Goal: Find specific page/section: Find specific page/section

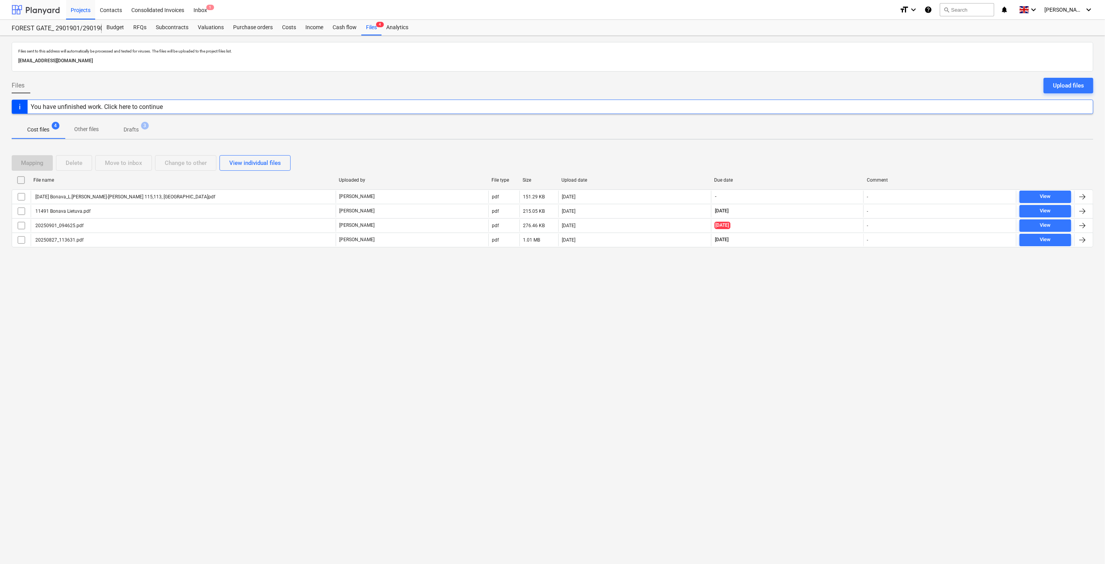
click at [39, 11] on div at bounding box center [36, 9] width 48 height 19
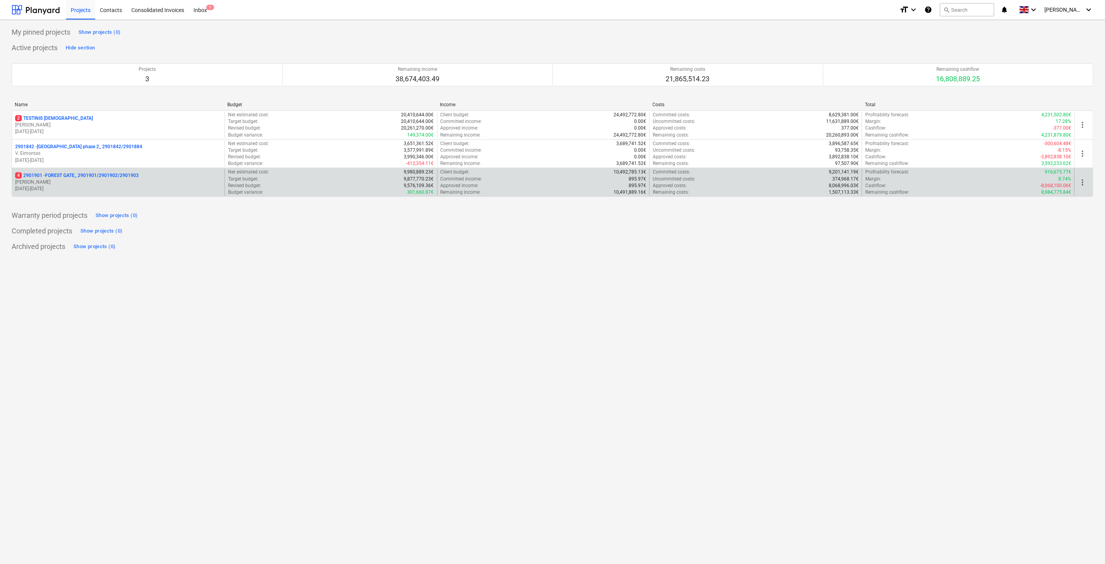
click at [101, 183] on p "[PERSON_NAME]" at bounding box center [118, 182] width 206 height 7
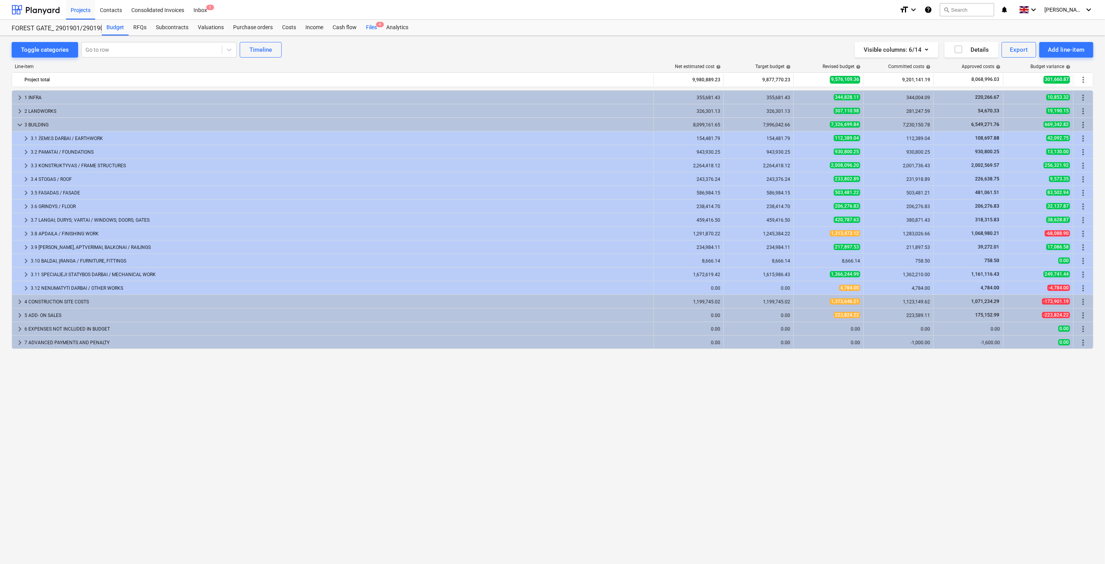
click at [373, 29] on div "Files 4" at bounding box center [371, 28] width 20 height 16
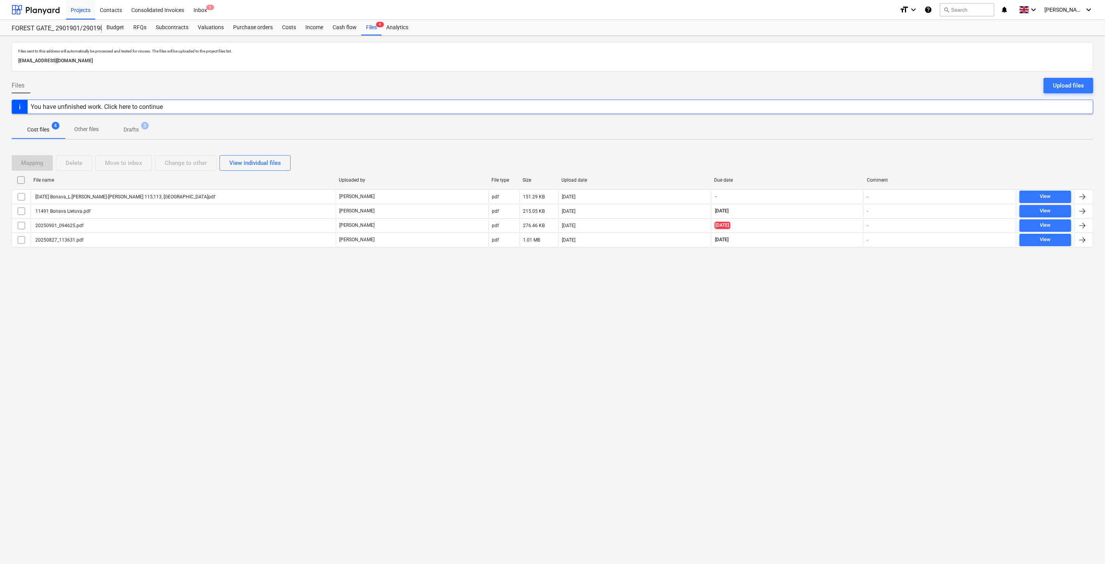
drag, startPoint x: 799, startPoint y: 333, endPoint x: 813, endPoint y: 312, distance: 25.2
click at [800, 330] on div "Files sent to this address will automatically be processed and tested for virus…" at bounding box center [552, 300] width 1105 height 528
click at [813, 310] on div "Files sent to this address will automatically be processed and tested for virus…" at bounding box center [552, 300] width 1105 height 528
click at [824, 165] on div "Mapping Delete Move to inbox Change to other View individual files" at bounding box center [553, 163] width 1082 height 16
click at [839, 156] on div "Mapping Delete Move to inbox Change to other View individual files" at bounding box center [553, 163] width 1082 height 16
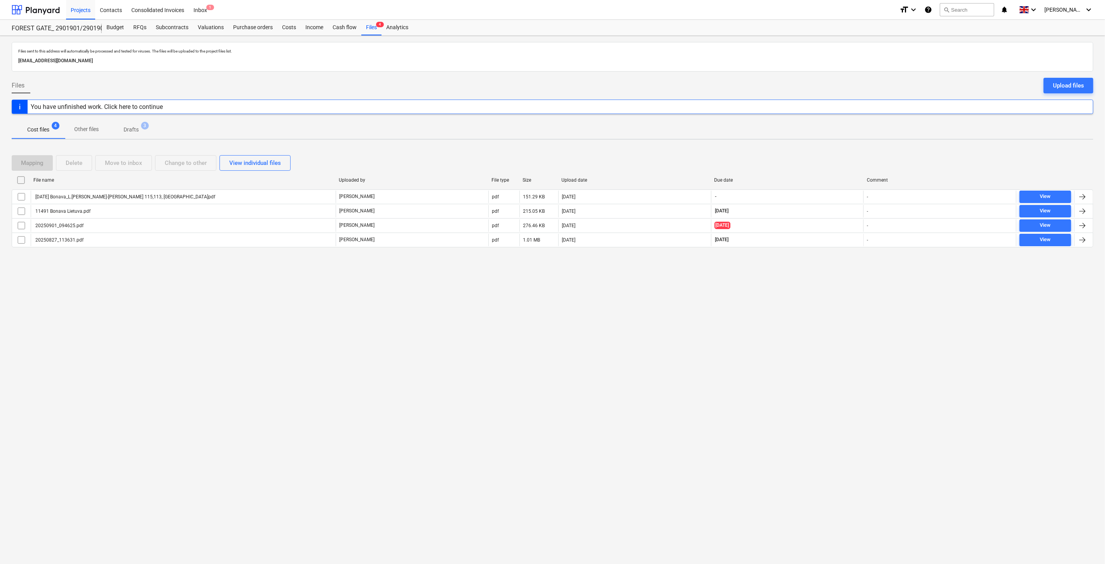
drag, startPoint x: 802, startPoint y: 163, endPoint x: 844, endPoint y: 145, distance: 45.4
click at [810, 159] on div "Mapping Delete Move to inbox Change to other View individual files" at bounding box center [553, 163] width 1082 height 16
click at [844, 145] on div "Files sent to this address will automatically be processed and tested for virus…" at bounding box center [552, 300] width 1105 height 528
drag, startPoint x: 832, startPoint y: 287, endPoint x: 850, endPoint y: 269, distance: 24.7
click at [836, 283] on div "Files sent to this address will automatically be processed and tested for virus…" at bounding box center [552, 300] width 1105 height 528
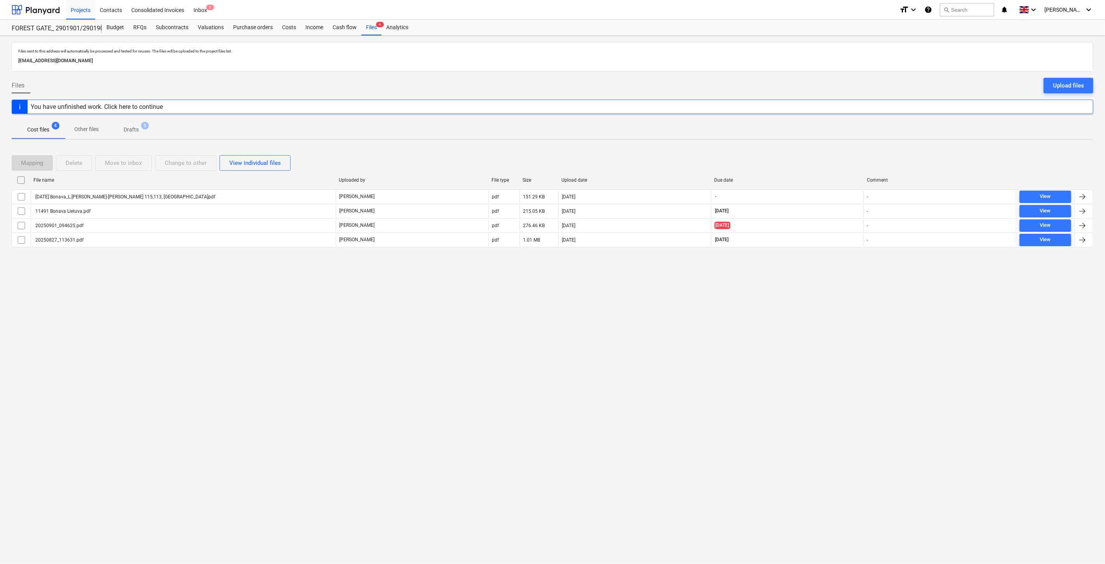
click at [850, 269] on div "Files sent to this address will automatically be processed and tested for virus…" at bounding box center [552, 300] width 1105 height 528
click at [37, 15] on div at bounding box center [36, 9] width 48 height 19
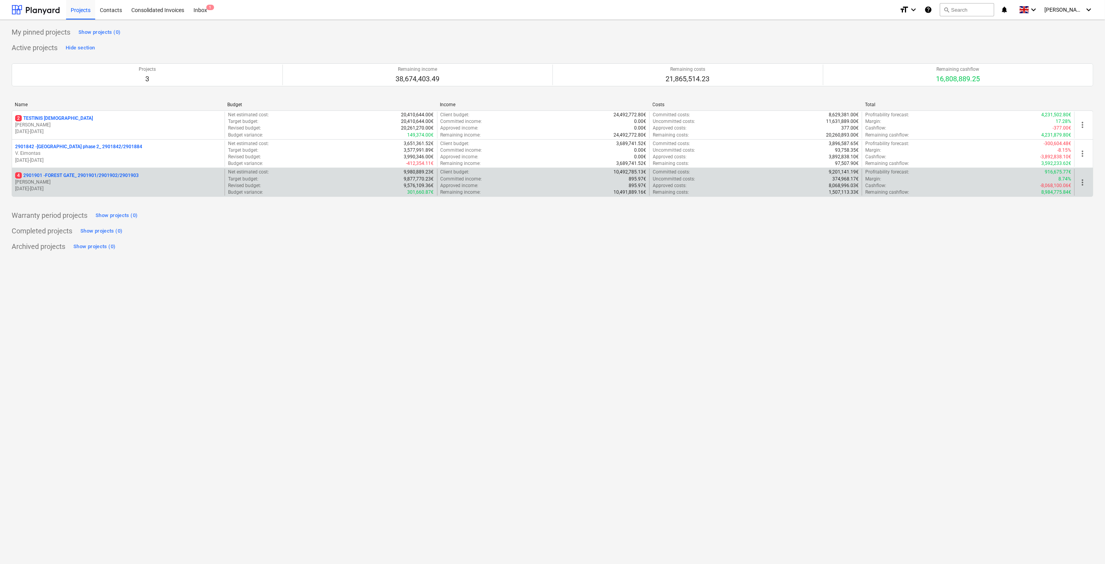
click at [83, 182] on p "[PERSON_NAME]" at bounding box center [118, 182] width 206 height 7
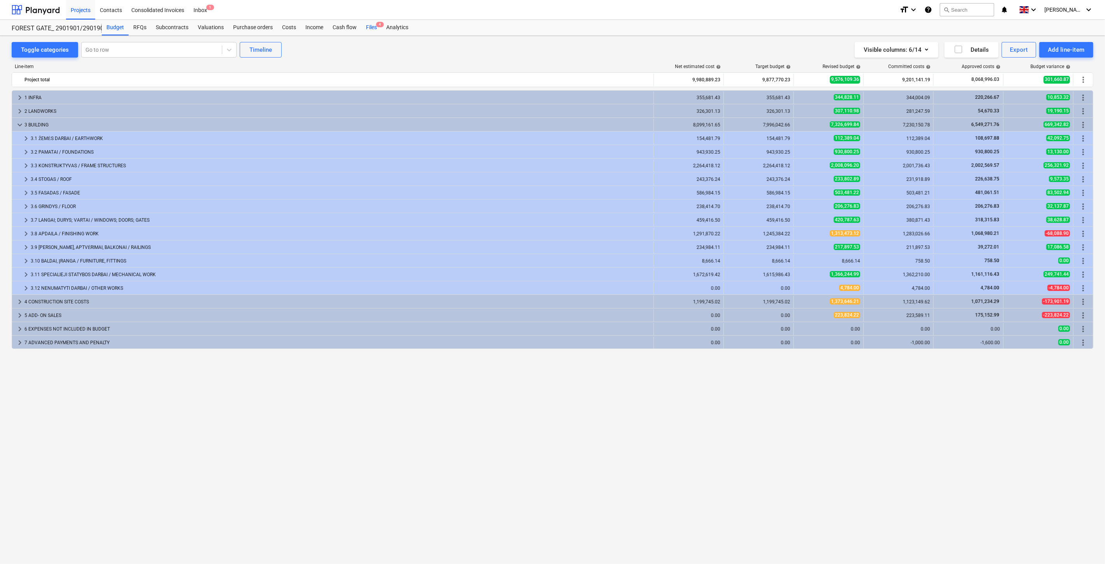
click at [370, 30] on div "Files 4" at bounding box center [371, 28] width 20 height 16
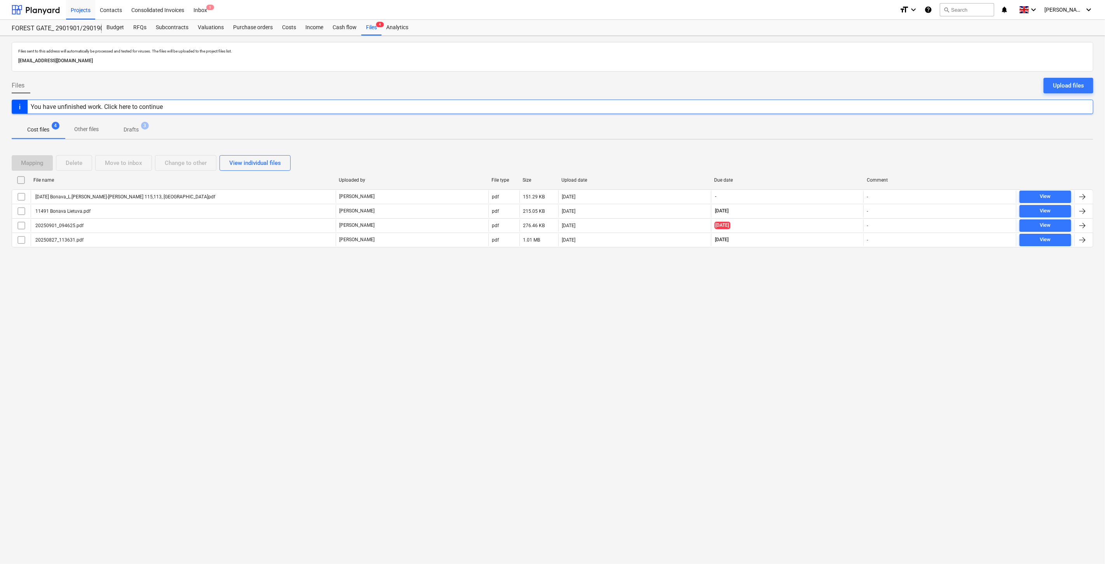
click at [824, 317] on div "Files sent to this address will automatically be processed and tested for virus…" at bounding box center [552, 300] width 1105 height 528
drag, startPoint x: 833, startPoint y: 291, endPoint x: 836, endPoint y: 275, distance: 16.3
click at [833, 290] on div "Files sent to this address will automatically be processed and tested for virus…" at bounding box center [552, 300] width 1105 height 528
click at [838, 272] on div "Files sent to this address will automatically be processed and tested for virus…" at bounding box center [552, 300] width 1105 height 528
click at [843, 263] on div "Mapping Delete Move to inbox Change to other View individual files File name Up…" at bounding box center [553, 204] width 1082 height 117
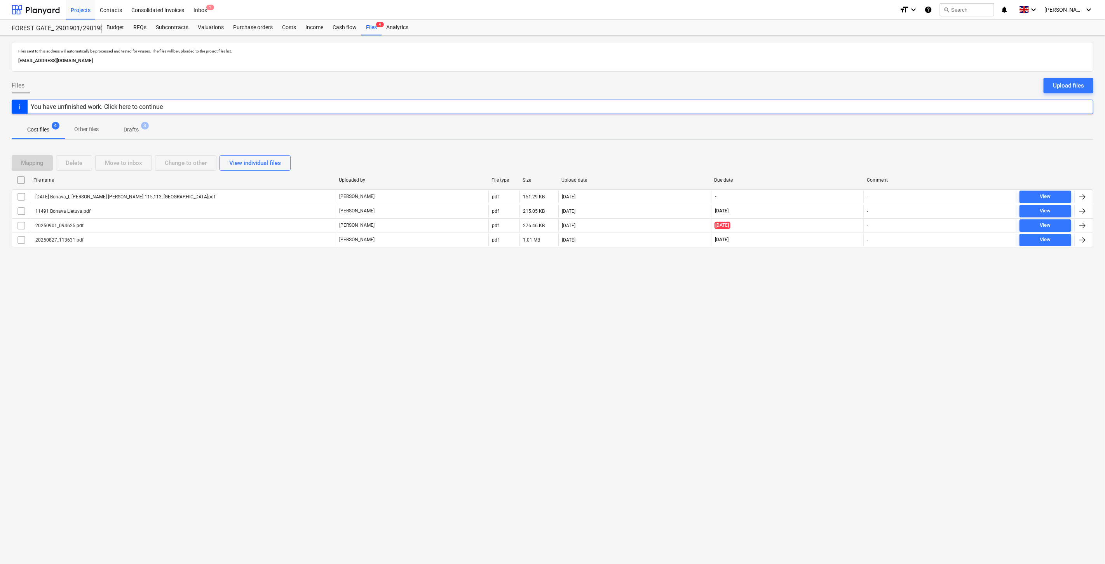
click at [813, 164] on div "Mapping Delete Move to inbox Change to other View individual files" at bounding box center [553, 163] width 1082 height 16
click at [847, 148] on div "Mapping Delete Move to inbox Change to other View individual files File name Up…" at bounding box center [553, 204] width 1082 height 117
drag, startPoint x: 806, startPoint y: 166, endPoint x: 825, endPoint y: 150, distance: 25.4
click at [808, 163] on div "Mapping Delete Move to inbox Change to other View individual files" at bounding box center [553, 163] width 1082 height 16
click at [825, 150] on div "Mapping Delete Move to inbox Change to other View individual files File name Up…" at bounding box center [553, 204] width 1082 height 117
